Goal: Navigation & Orientation: Find specific page/section

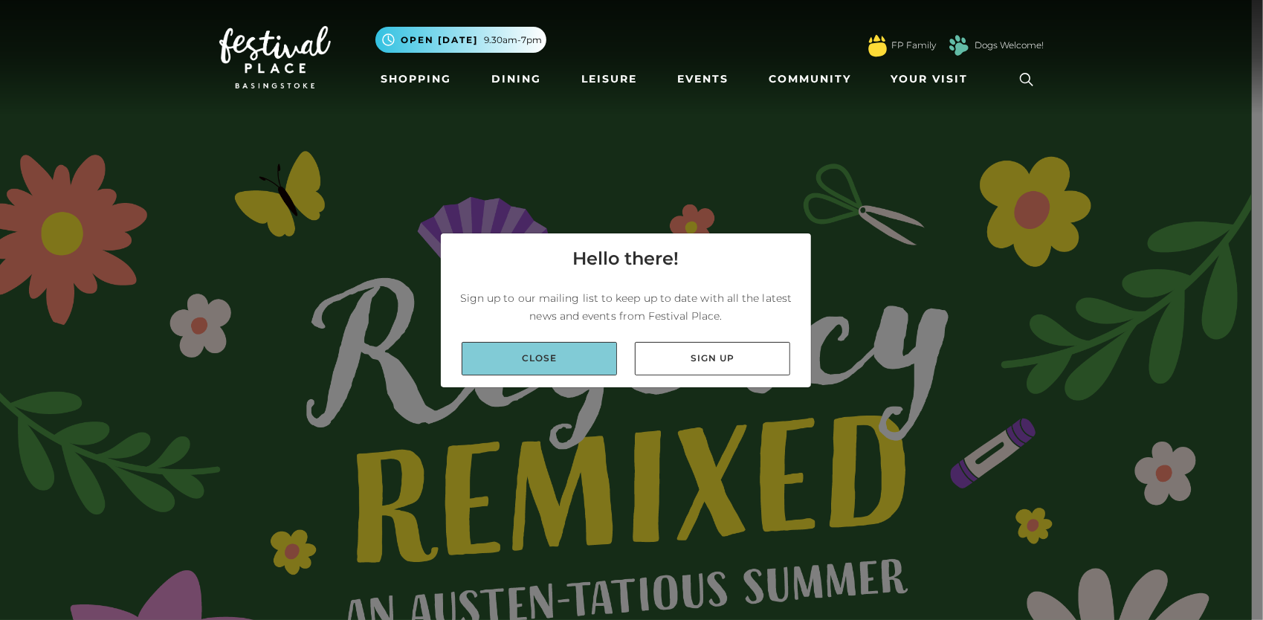
click at [564, 366] on link "Close" at bounding box center [539, 358] width 155 height 33
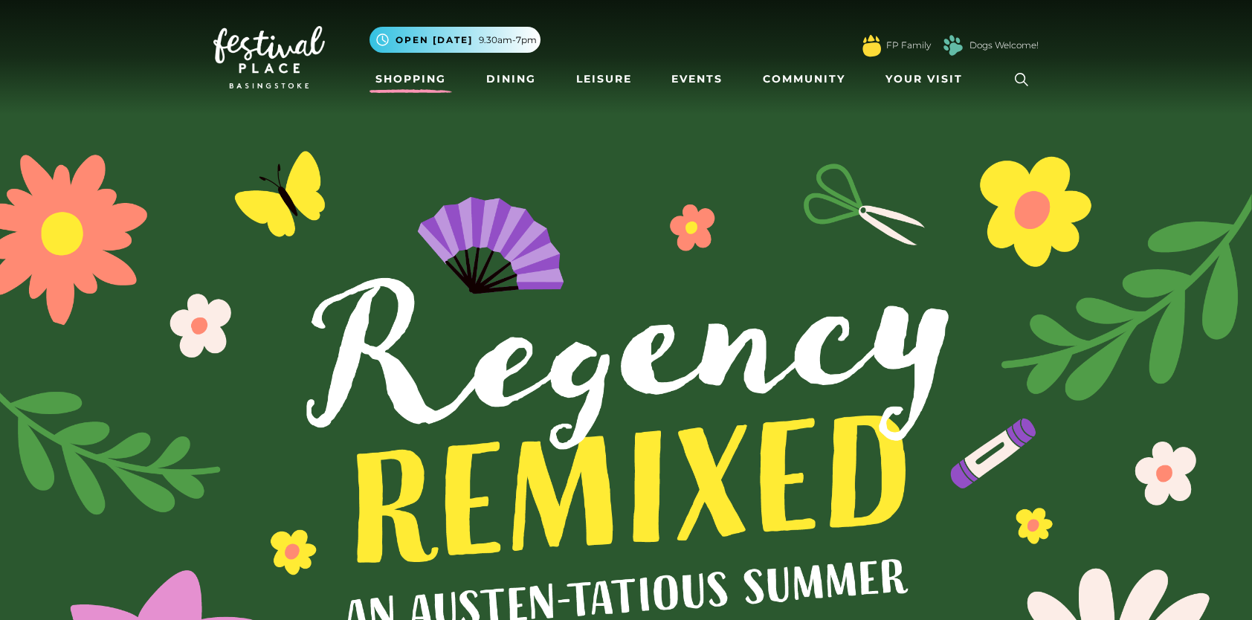
click at [428, 76] on link "Shopping" at bounding box center [411, 79] width 83 height 28
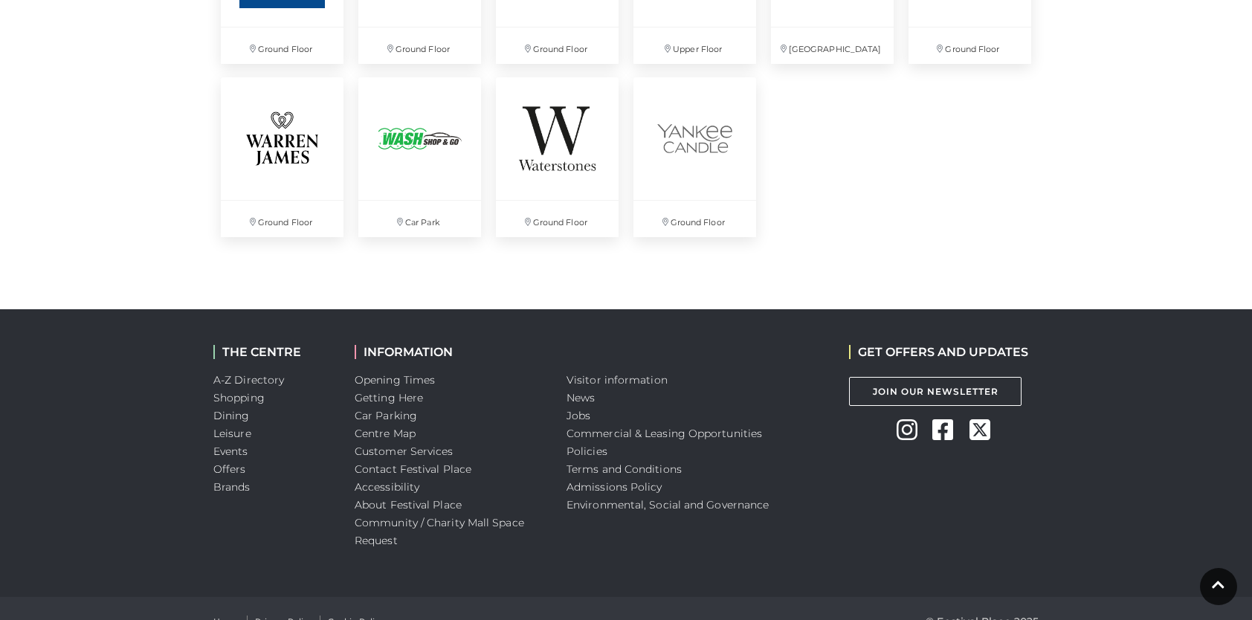
scroll to position [4176, 0]
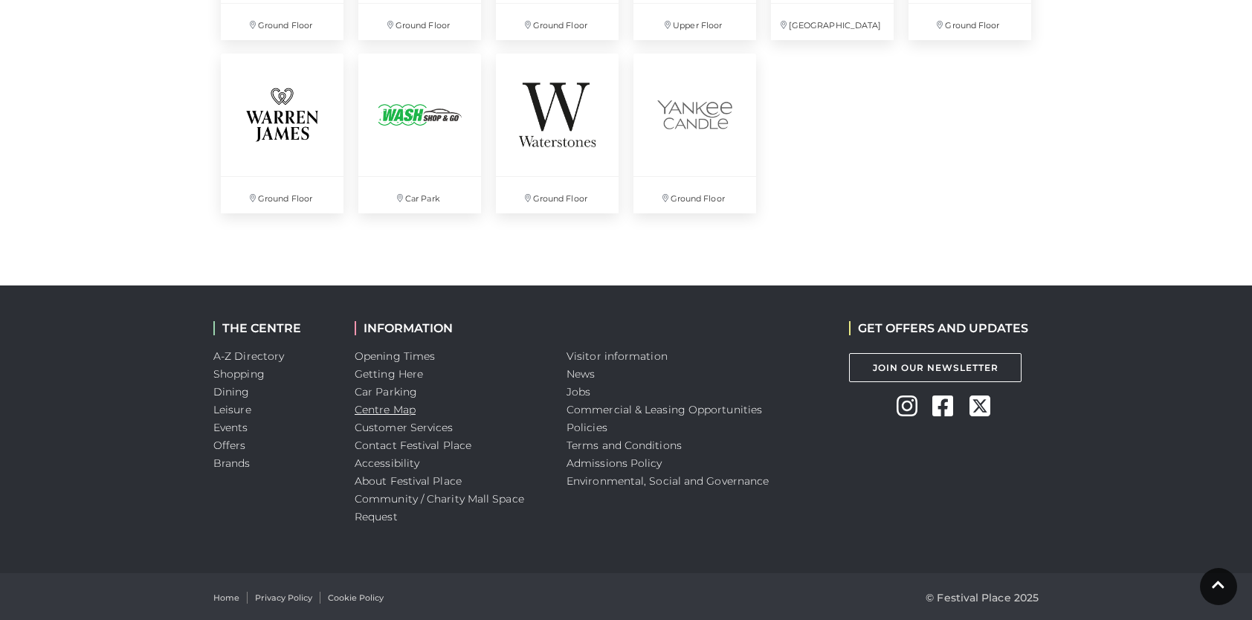
click at [395, 405] on link "Centre Map" at bounding box center [385, 409] width 61 height 13
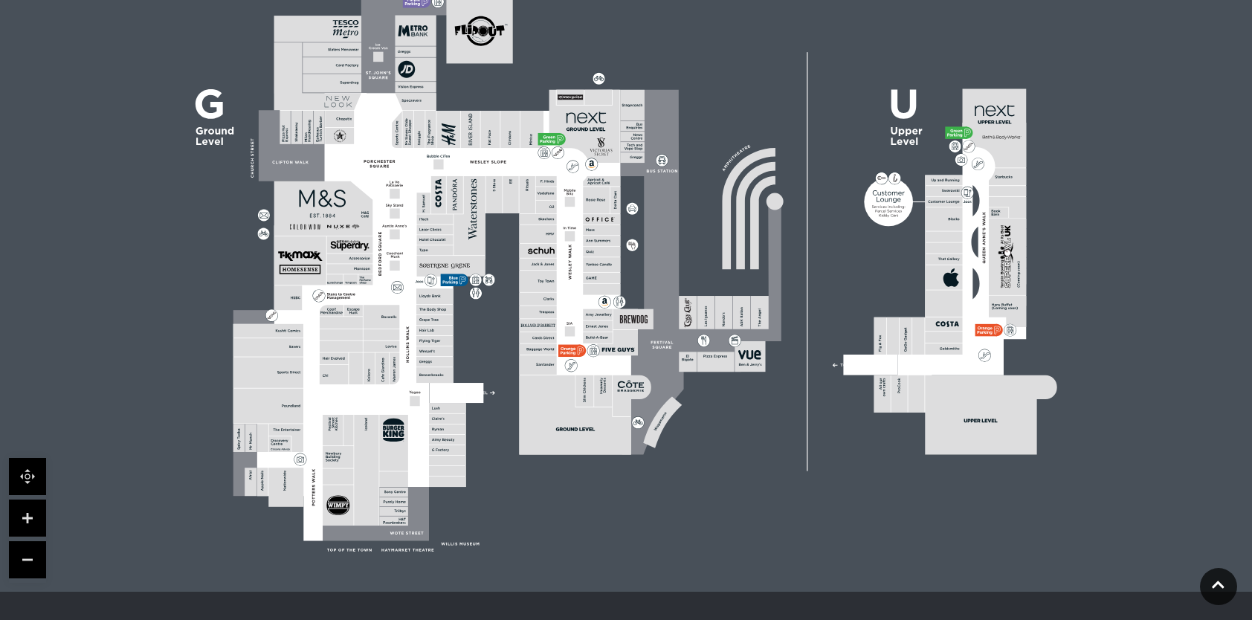
scroll to position [446, 0]
